Goal: Information Seeking & Learning: Find specific fact

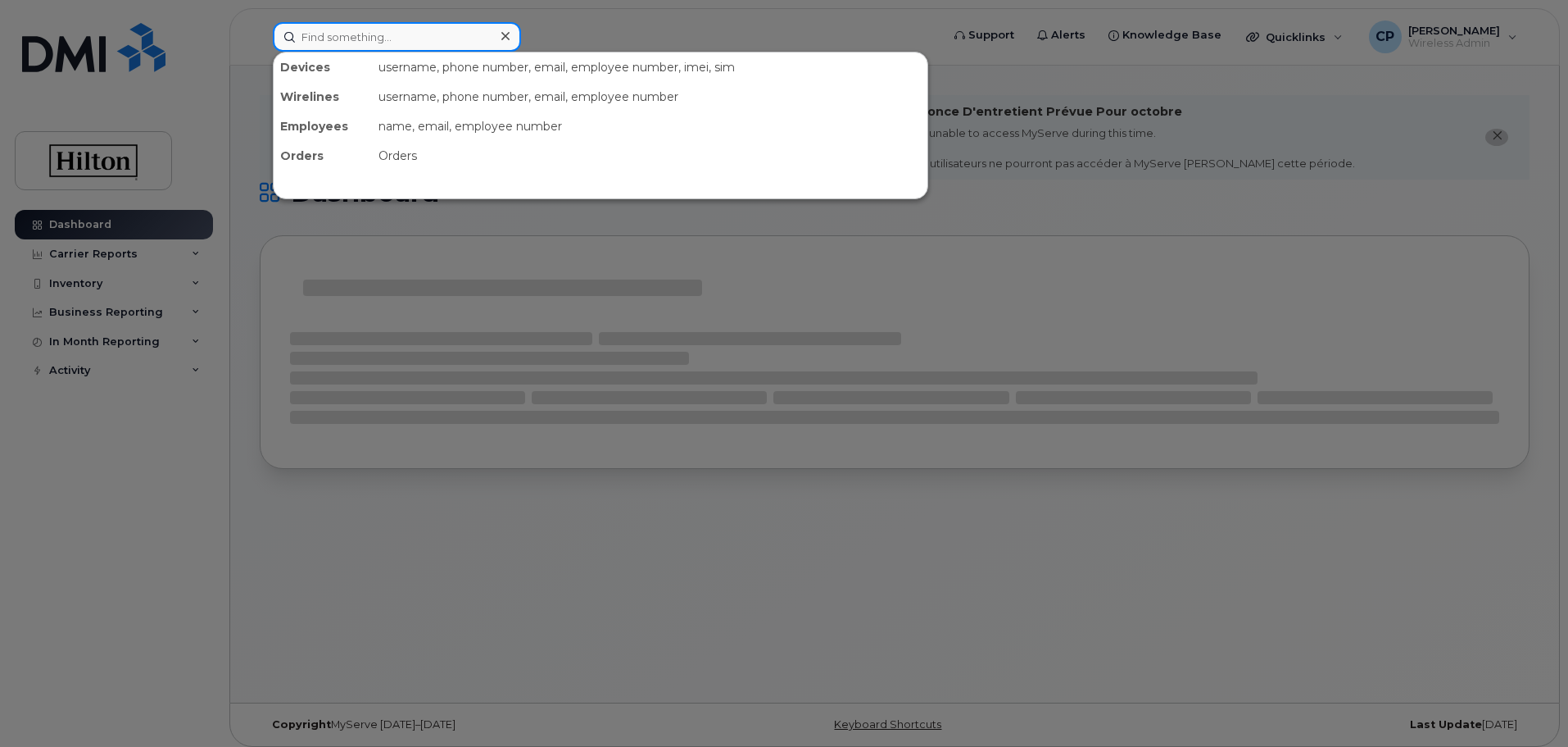
click at [368, 42] on input at bounding box center [397, 37] width 249 height 29
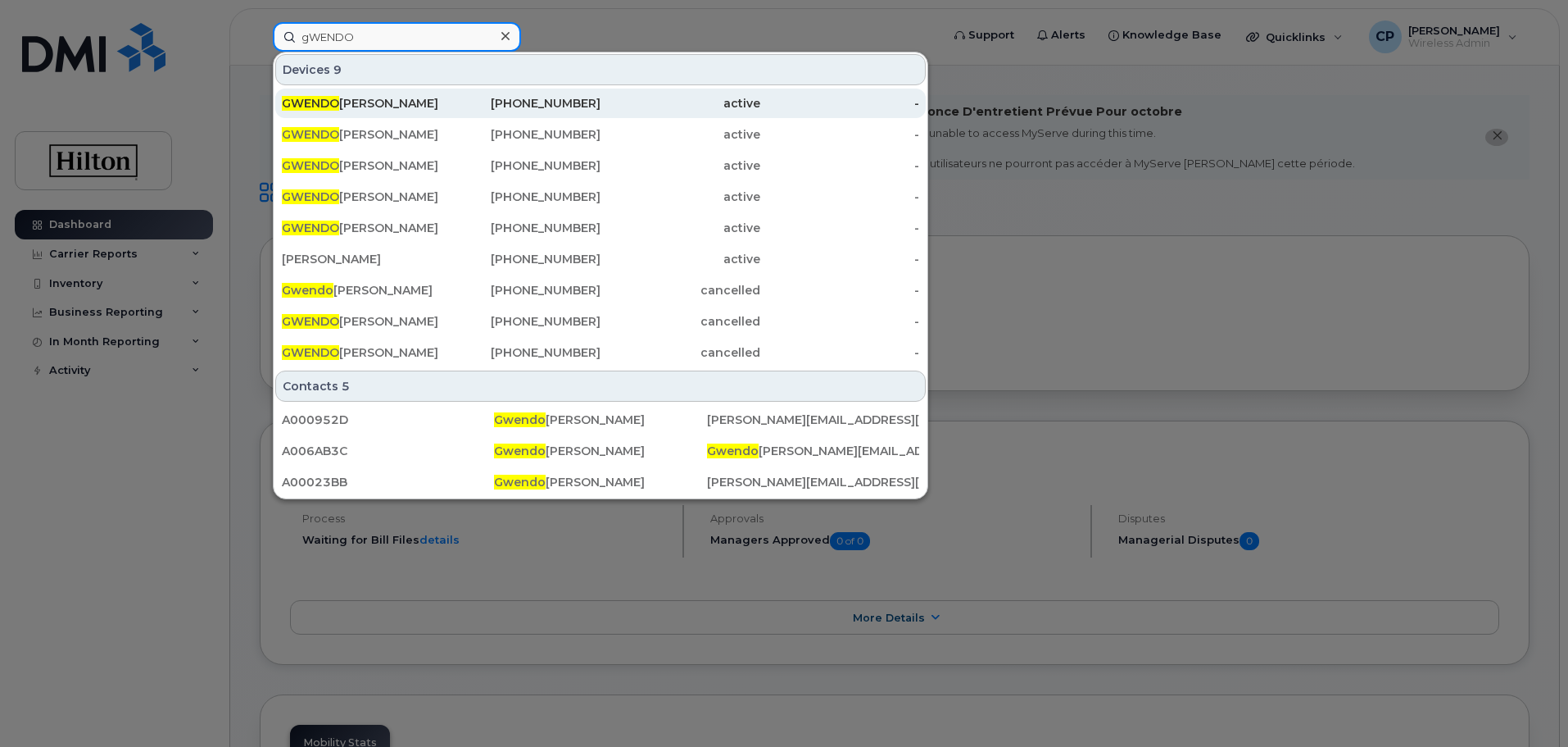
type input "gWENDO"
click at [468, 106] on div "[PHONE_NUMBER]" at bounding box center [521, 103] width 160 height 16
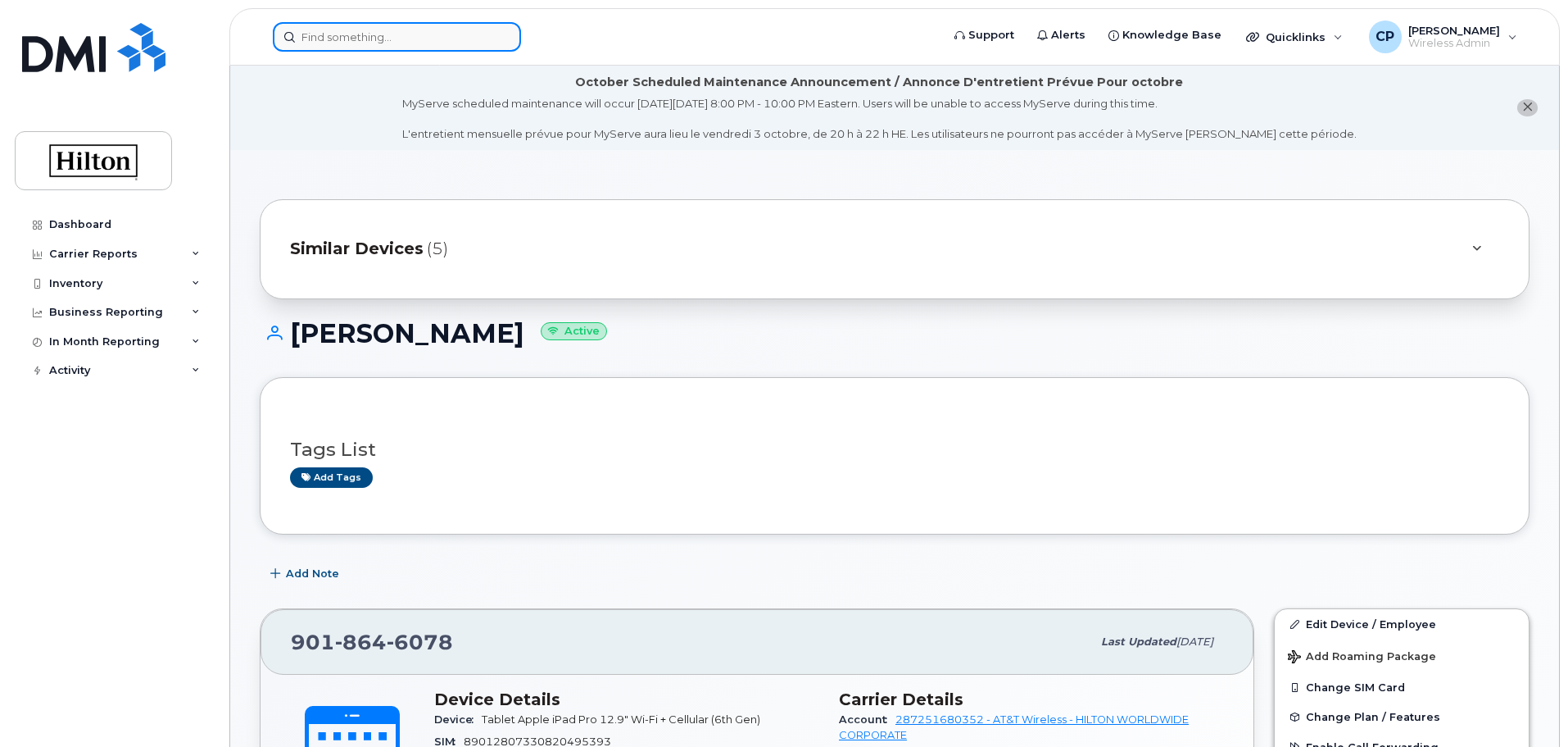
click at [405, 45] on input at bounding box center [397, 37] width 249 height 29
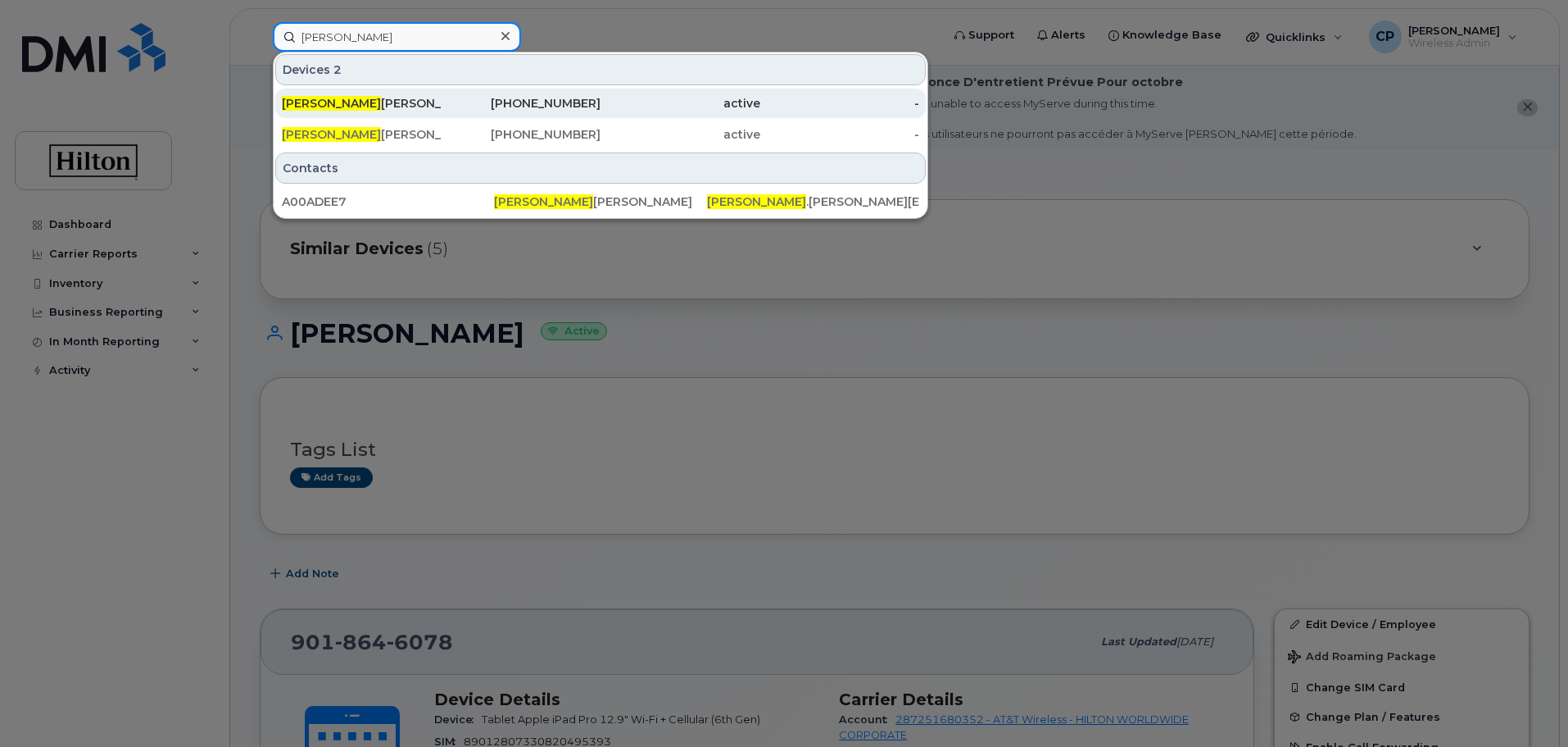
type input "tABITHA"
click at [349, 94] on div "TABITHA HALE" at bounding box center [361, 103] width 160 height 29
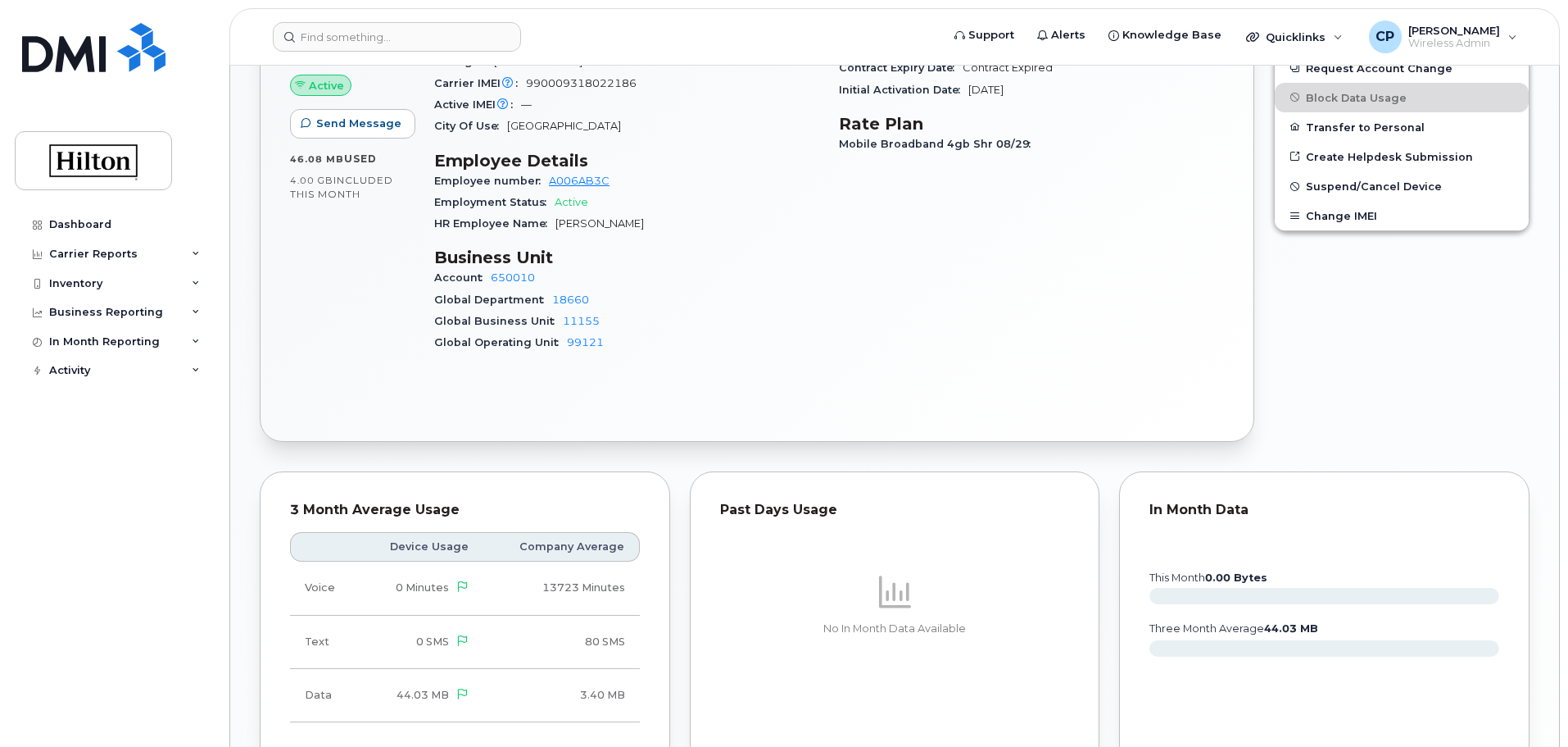
scroll to position [492, 0]
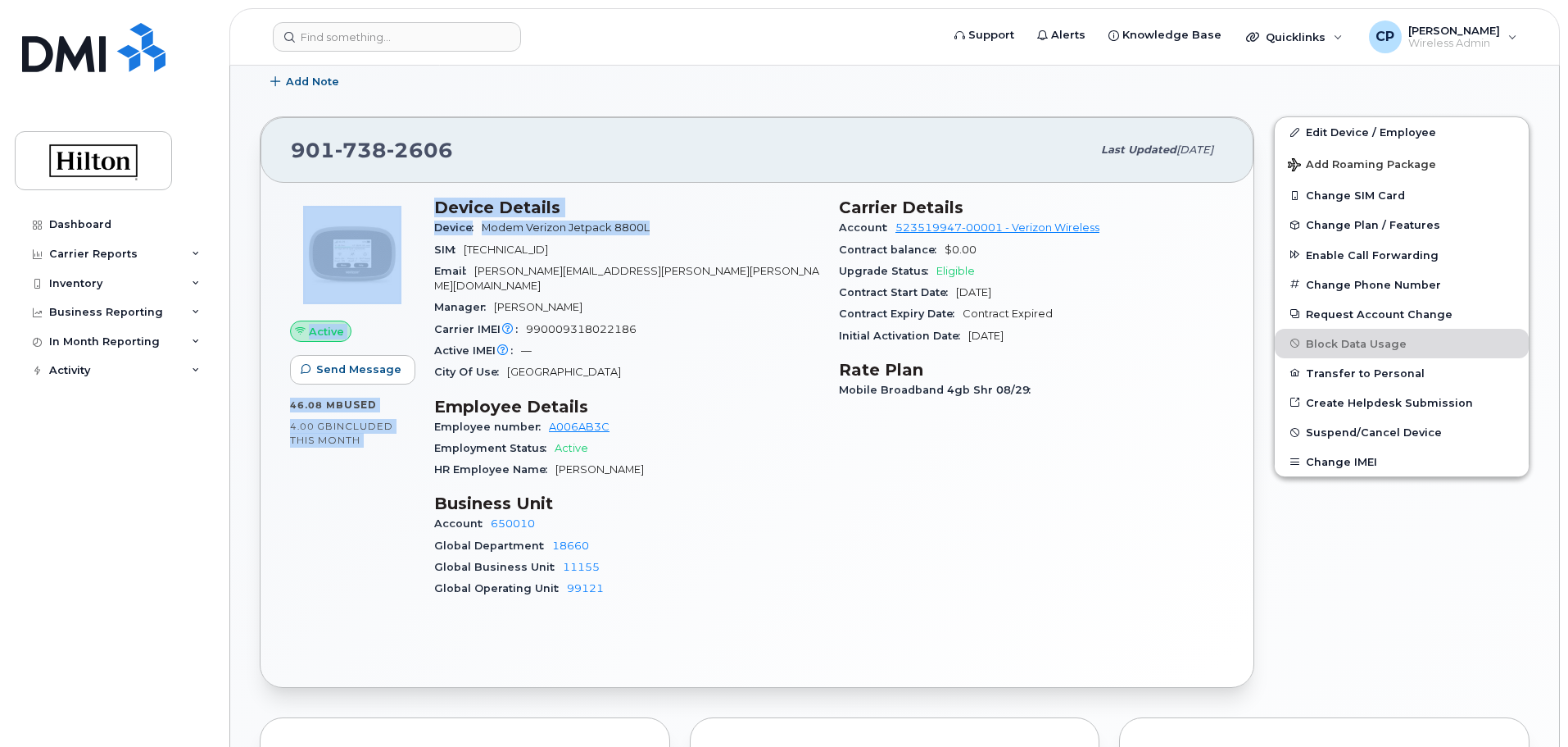
drag, startPoint x: 664, startPoint y: 225, endPoint x: 423, endPoint y: 212, distance: 241.4
click at [423, 212] on div "Active Send Message 46.08 MB  used 4.00 GB  included this month Device Details …" at bounding box center [757, 404] width 954 height 434
click at [476, 234] on div "Device Modem Verizon Jetpack 8800L" at bounding box center [627, 227] width 385 height 21
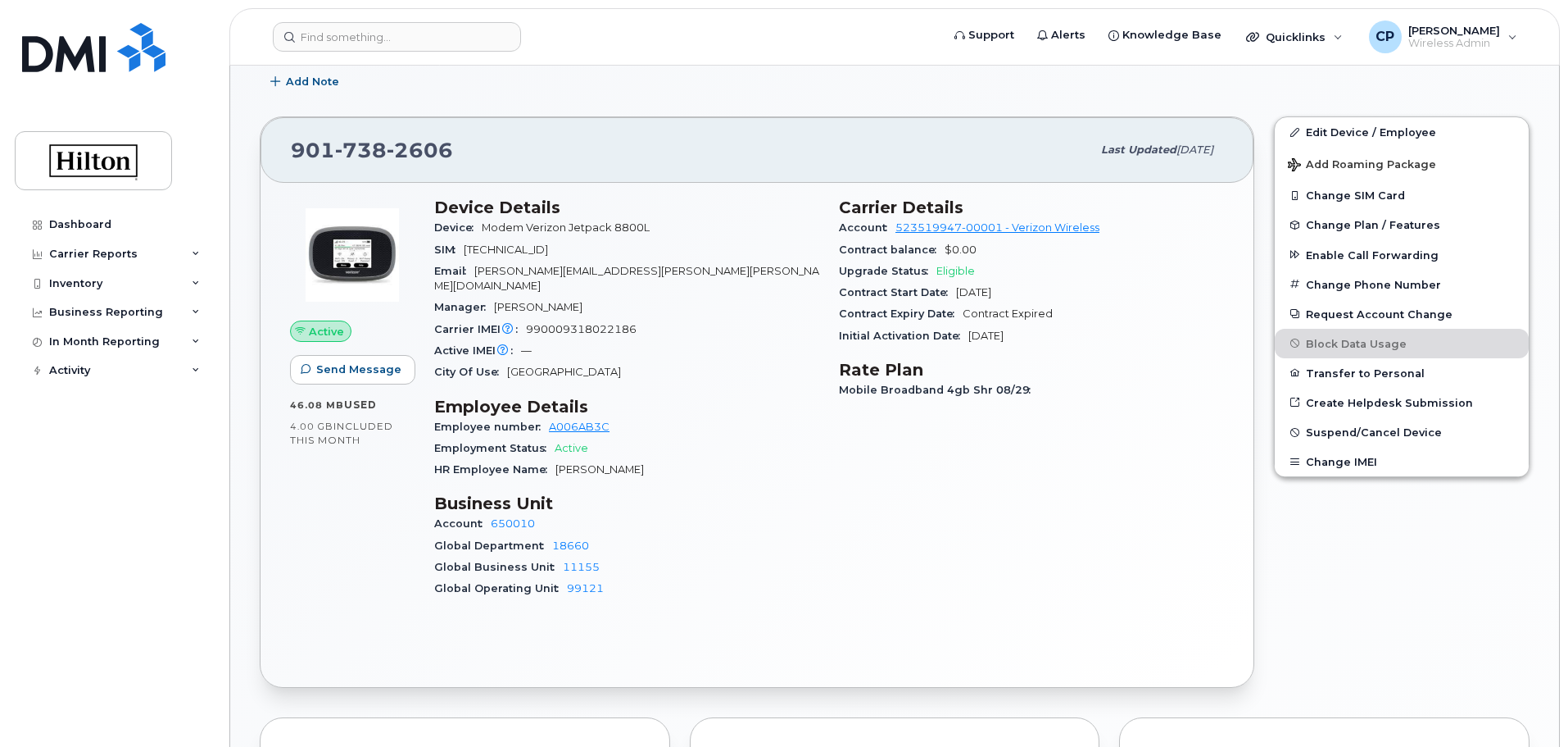
click at [611, 400] on h3 "Employee Details" at bounding box center [627, 406] width 385 height 19
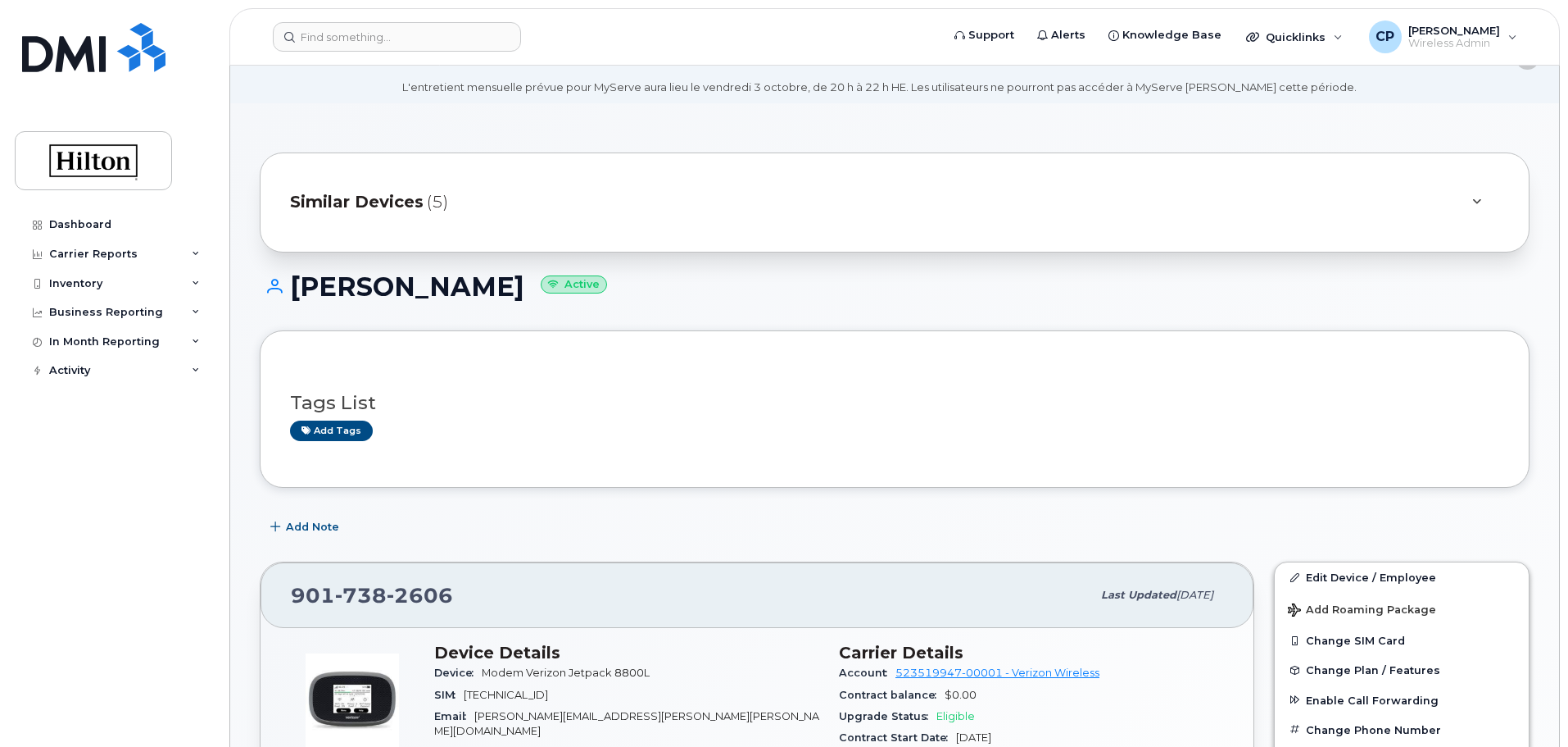
scroll to position [0, 0]
